Goal: Check status: Check status

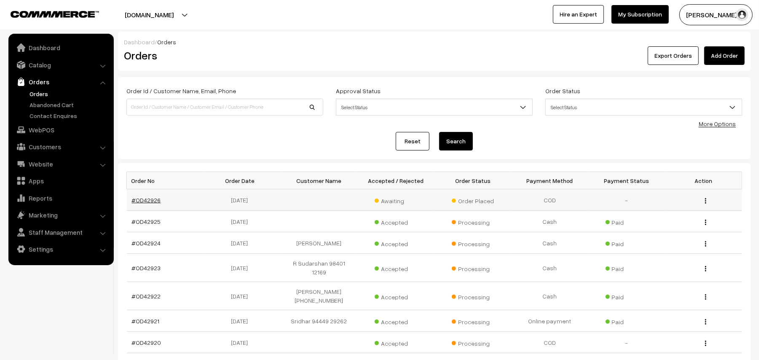
click at [152, 201] on link "#OD42926" at bounding box center [146, 199] width 29 height 7
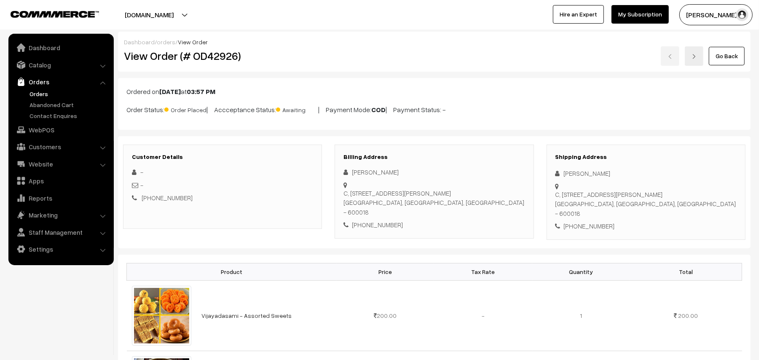
click at [713, 54] on link "Go Back" at bounding box center [727, 56] width 36 height 19
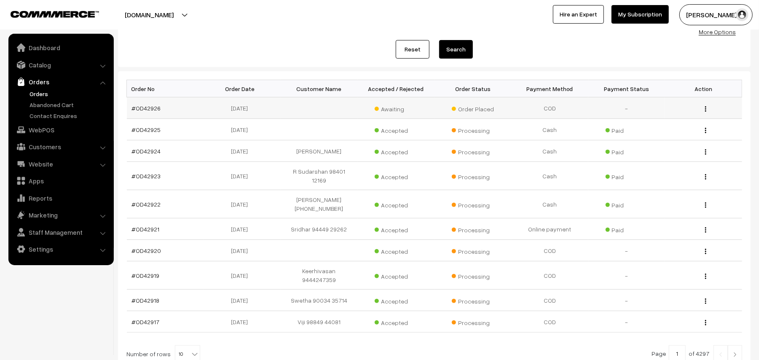
scroll to position [112, 0]
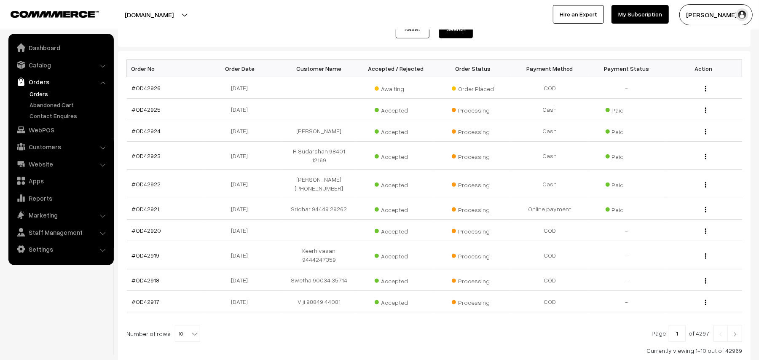
click at [44, 91] on link "Orders" at bounding box center [68, 93] width 83 height 9
